Goal: Register for event/course

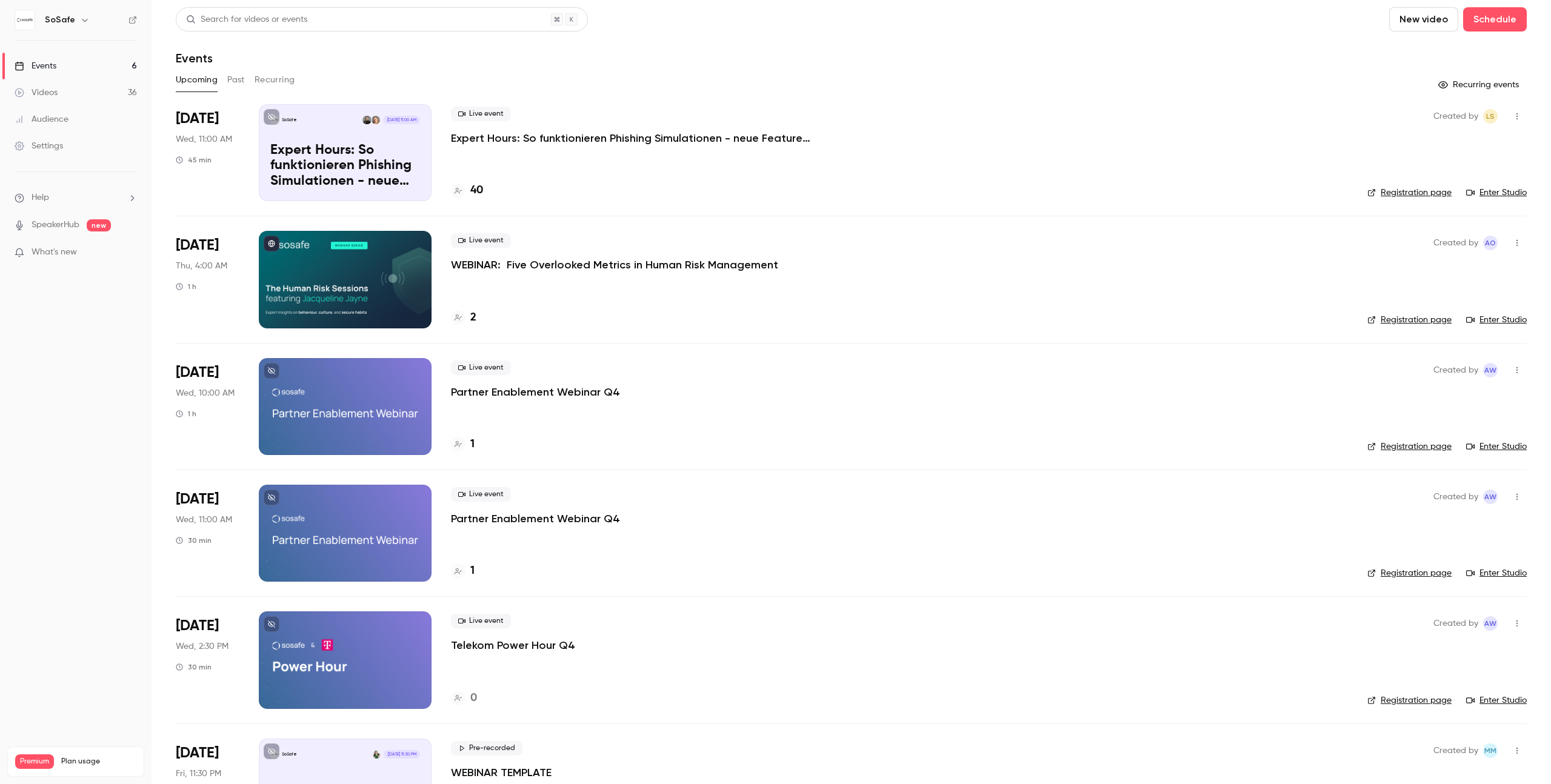
click at [651, 135] on p "Expert Hours: So funktionieren Phishing Simulationen - neue Features, Tipps & T…" at bounding box center [632, 138] width 364 height 15
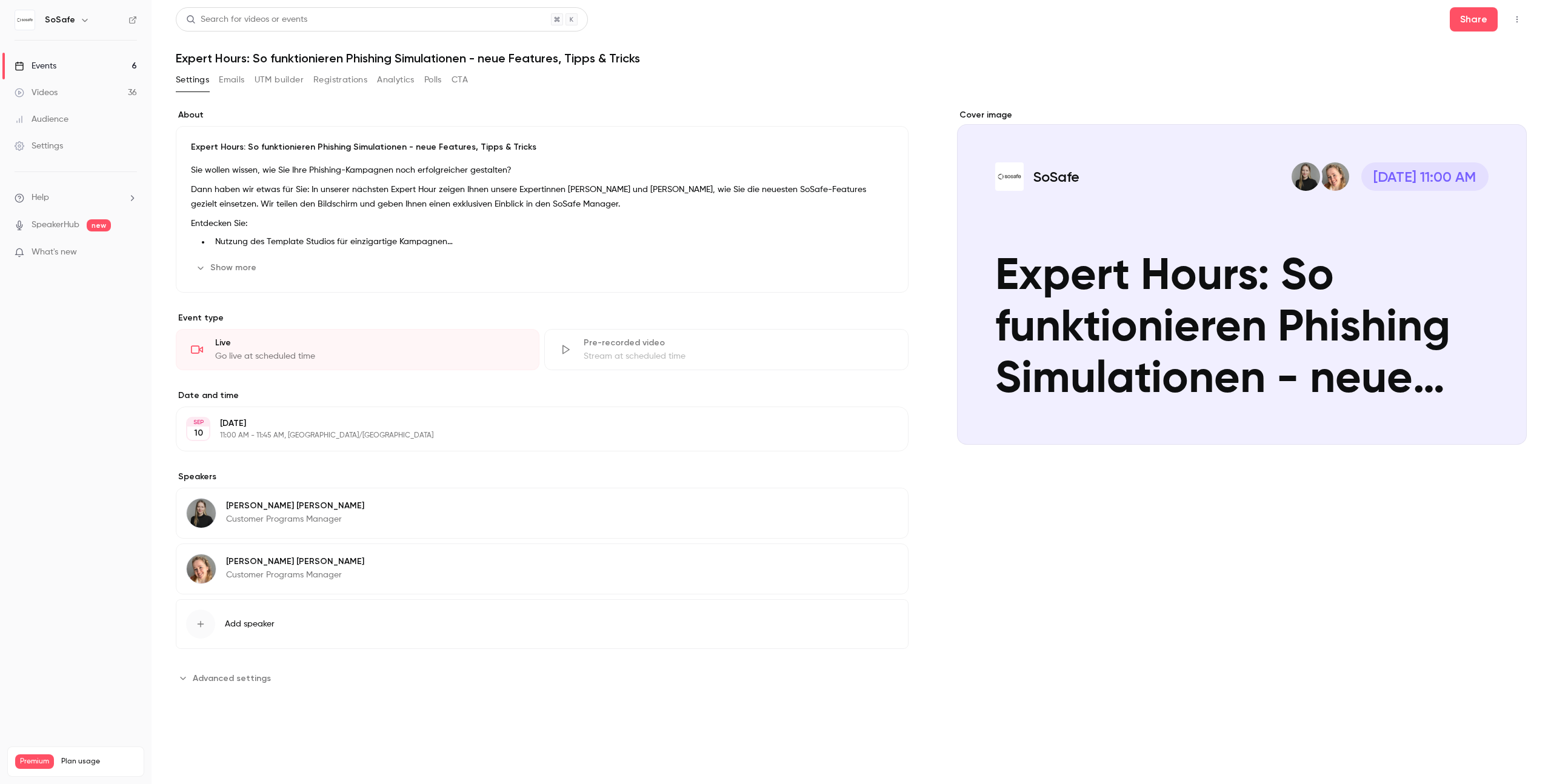
click at [332, 81] on button "Registrations" at bounding box center [340, 79] width 54 height 19
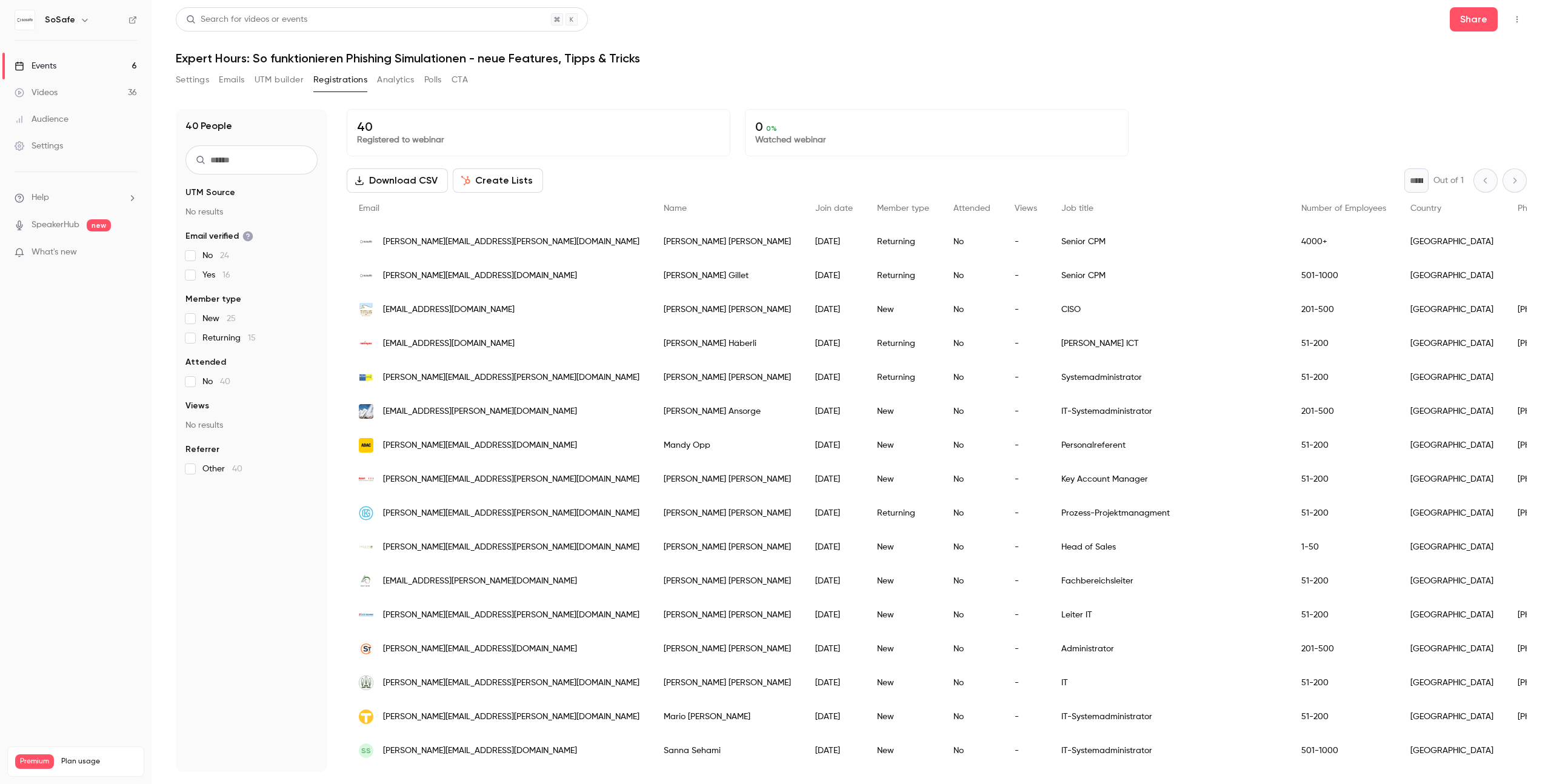
click at [191, 79] on button "Settings" at bounding box center [193, 79] width 33 height 19
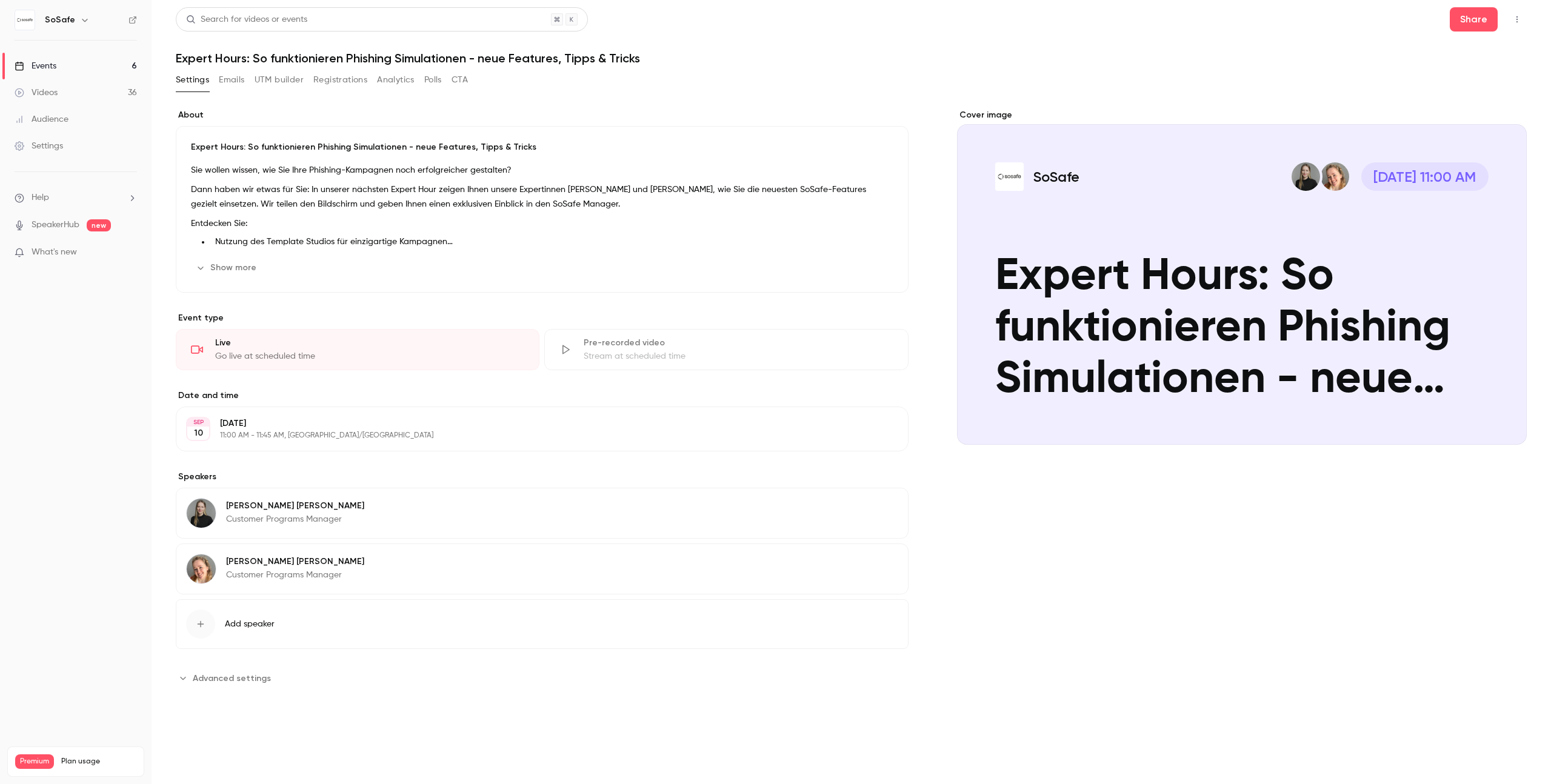
click at [802, 281] on div "Expert Hours: So funktionieren Phishing Simulationen - neue Features, Tipps & T…" at bounding box center [542, 209] width 733 height 167
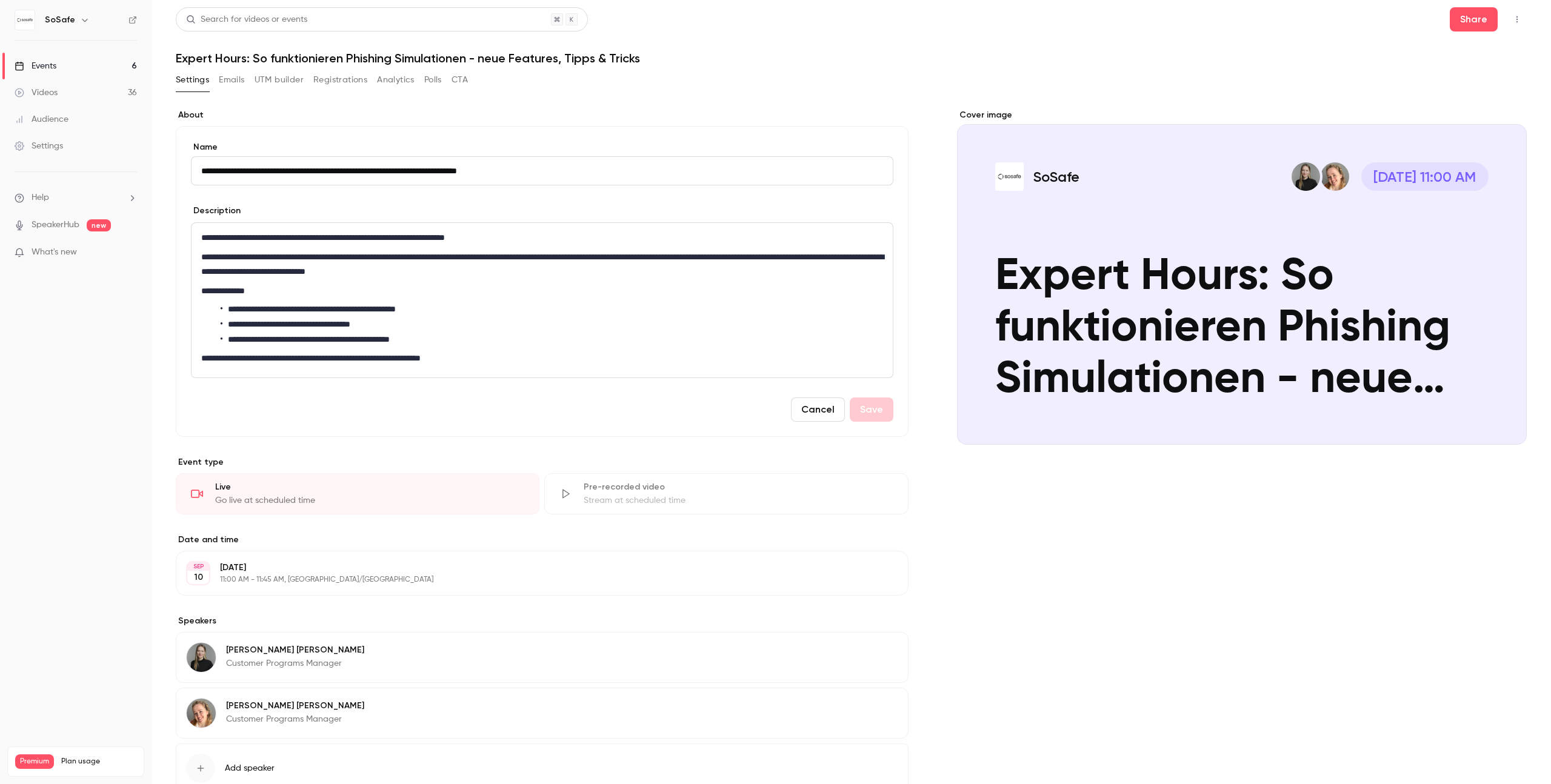
click at [917, 102] on div "**********" at bounding box center [852, 478] width 1351 height 766
click at [80, 354] on nav "SoSafe Events 6 Videos 36 Audience Settings Help SpeakerHub new What's new Prem…" at bounding box center [76, 392] width 151 height 784
click at [93, 407] on nav "SoSafe Events 6 Videos 36 Audience Settings Help SpeakerHub new What's new Prem…" at bounding box center [76, 392] width 151 height 784
click at [232, 76] on button "Emails" at bounding box center [231, 79] width 26 height 19
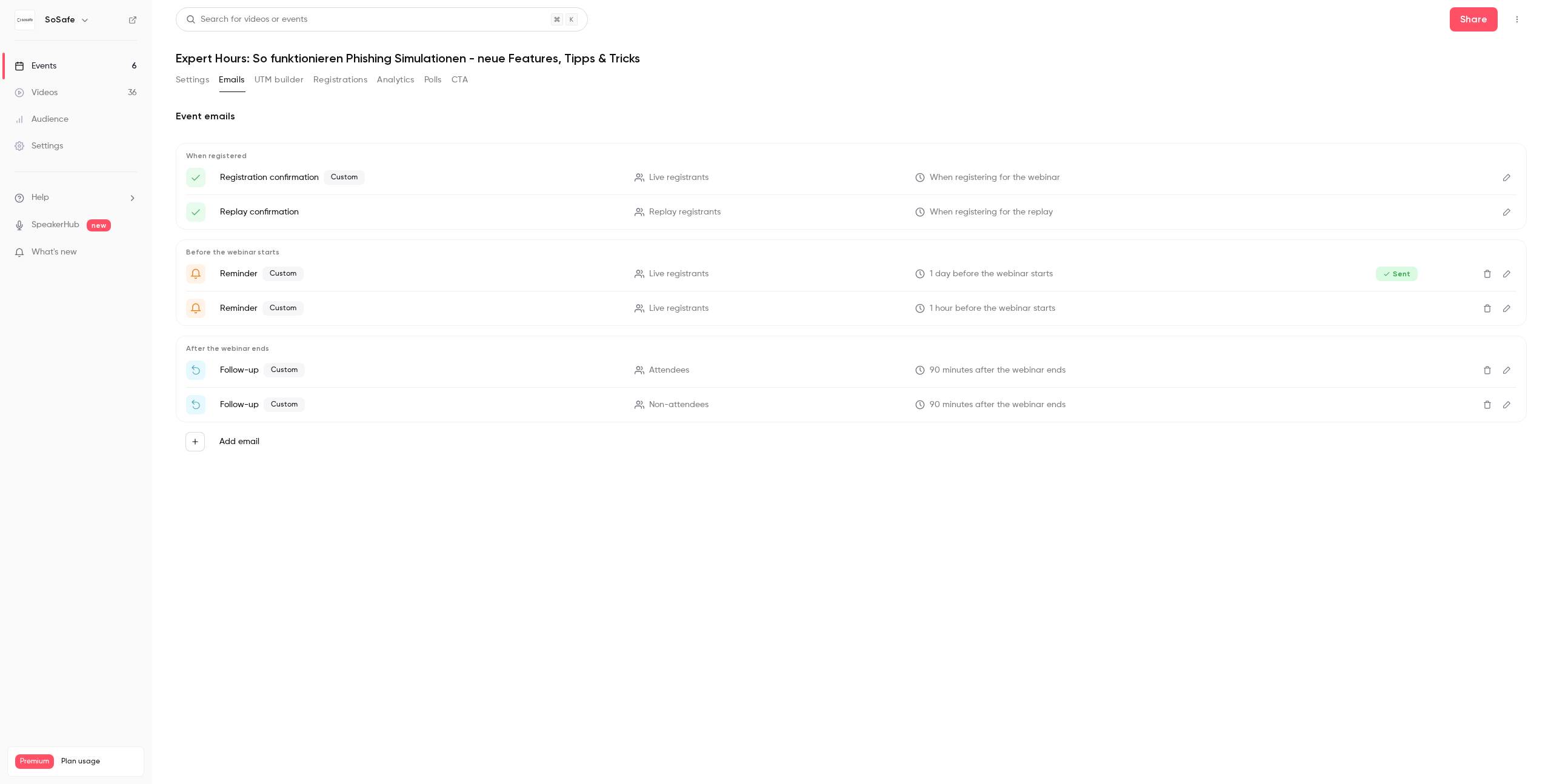
click at [336, 86] on button "Registrations" at bounding box center [340, 79] width 54 height 19
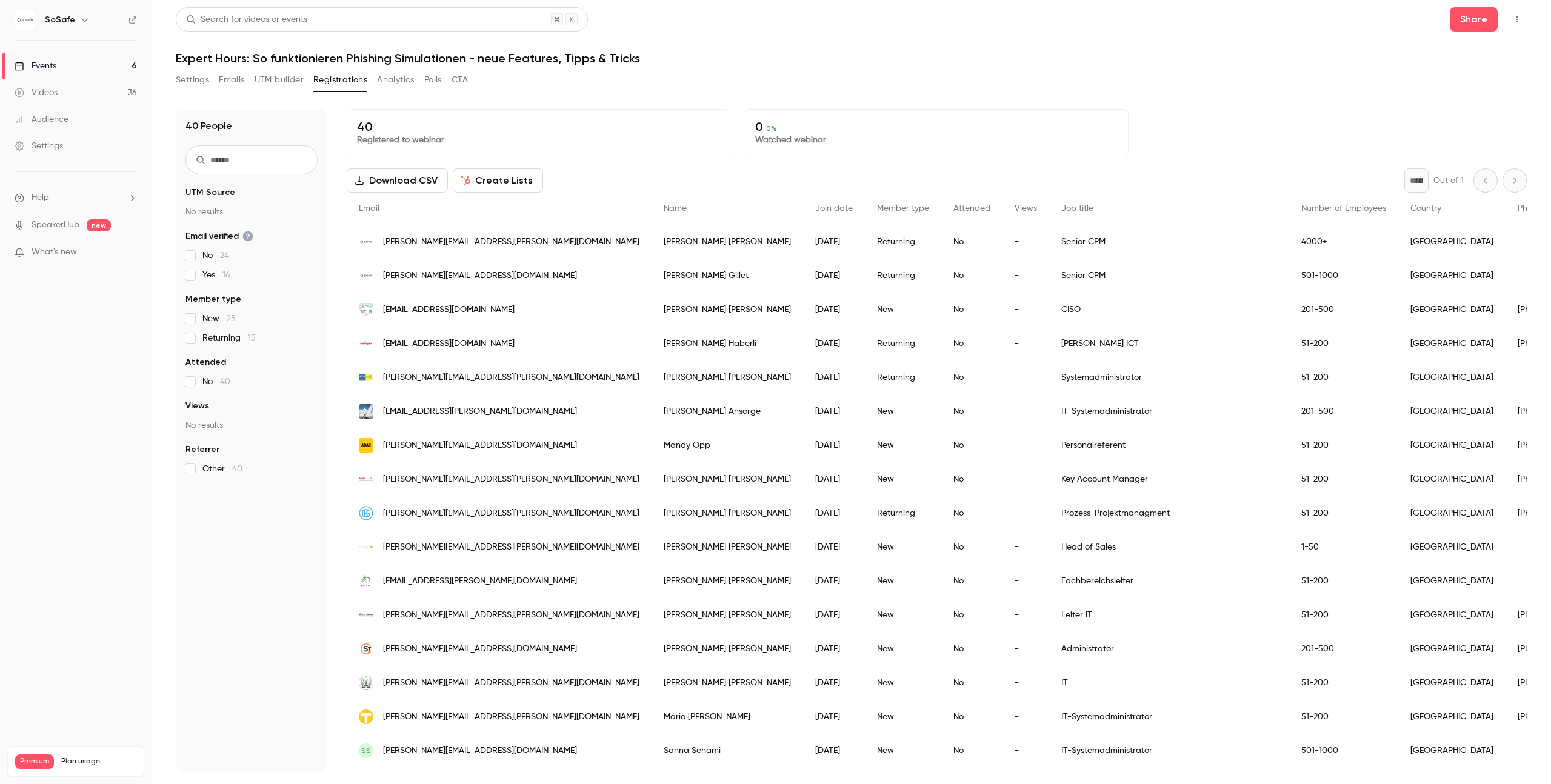
click at [664, 210] on span "Name" at bounding box center [675, 208] width 23 height 8
click at [80, 73] on link "Events 6" at bounding box center [76, 65] width 151 height 27
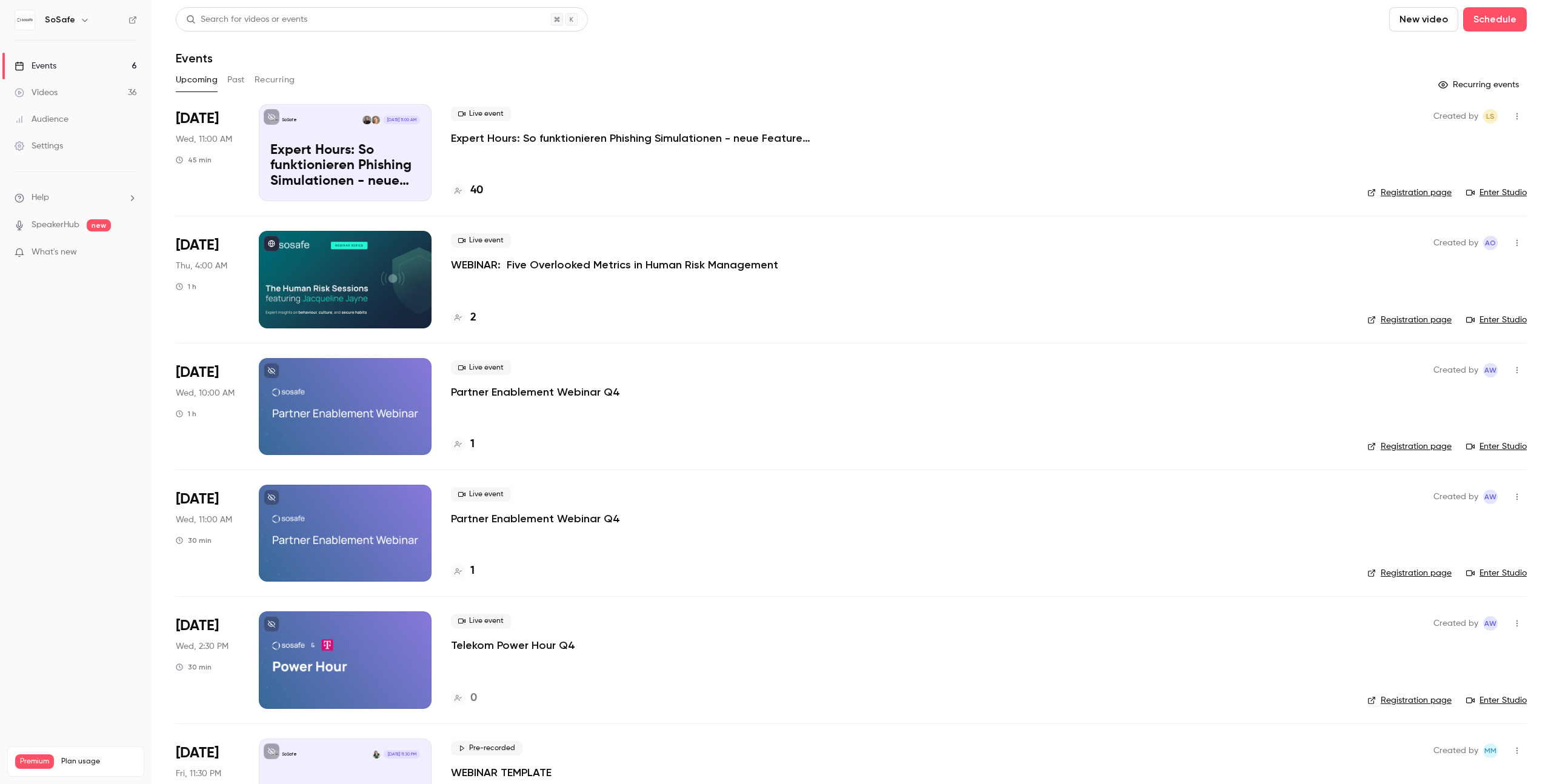
click at [582, 71] on div "Upcoming Past Recurring" at bounding box center [852, 79] width 1351 height 19
